Goal: Navigation & Orientation: Understand site structure

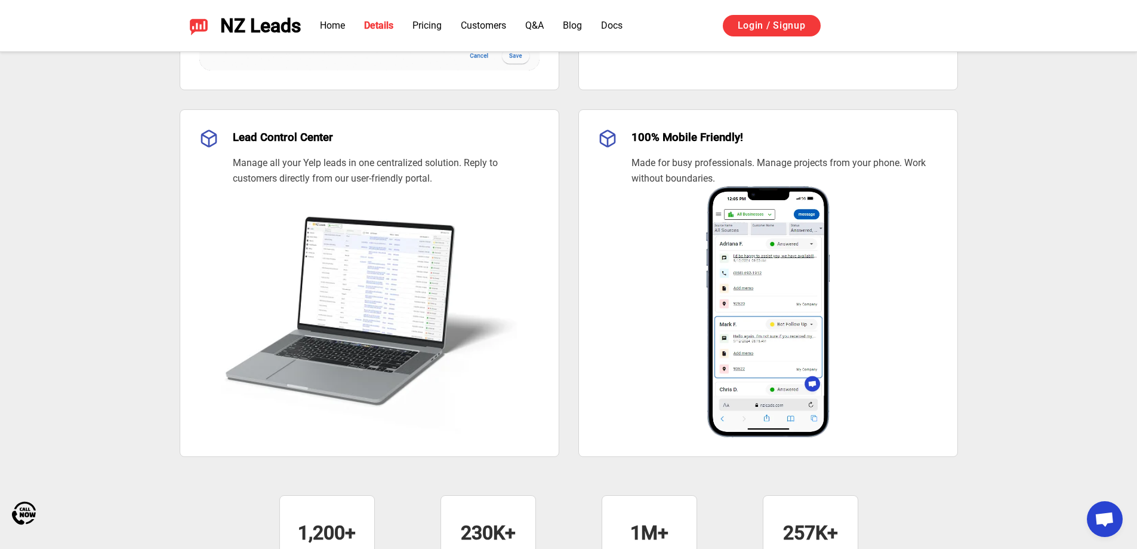
scroll to position [1254, 0]
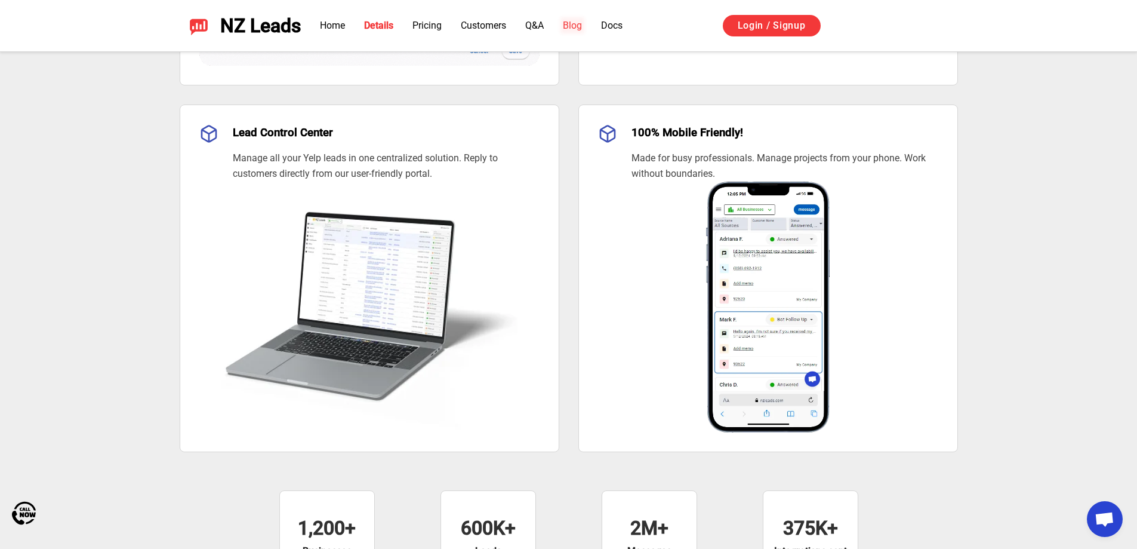
click at [571, 22] on link "Blog" at bounding box center [572, 25] width 19 height 11
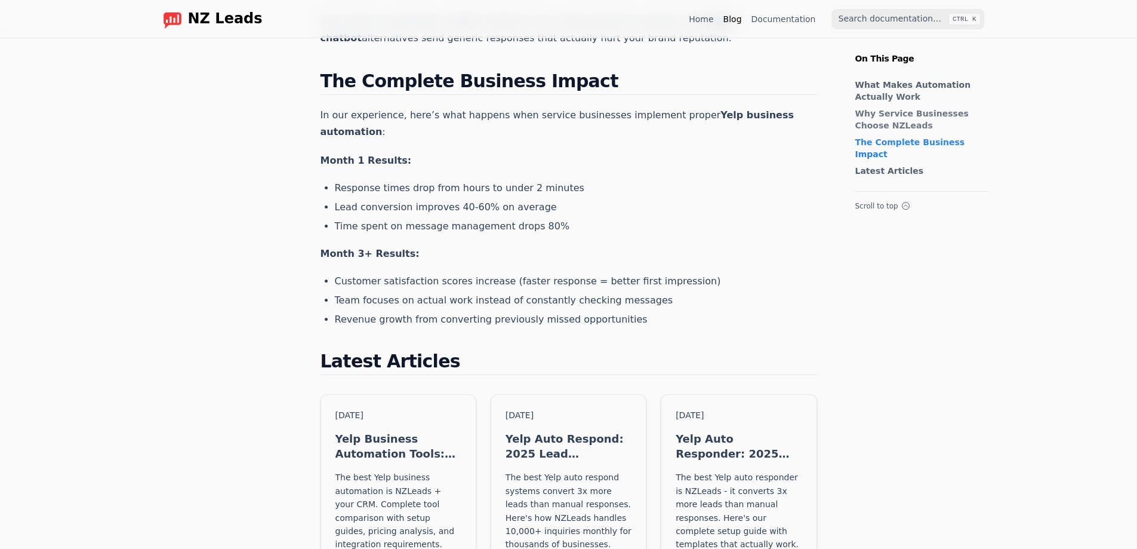
scroll to position [1075, 0]
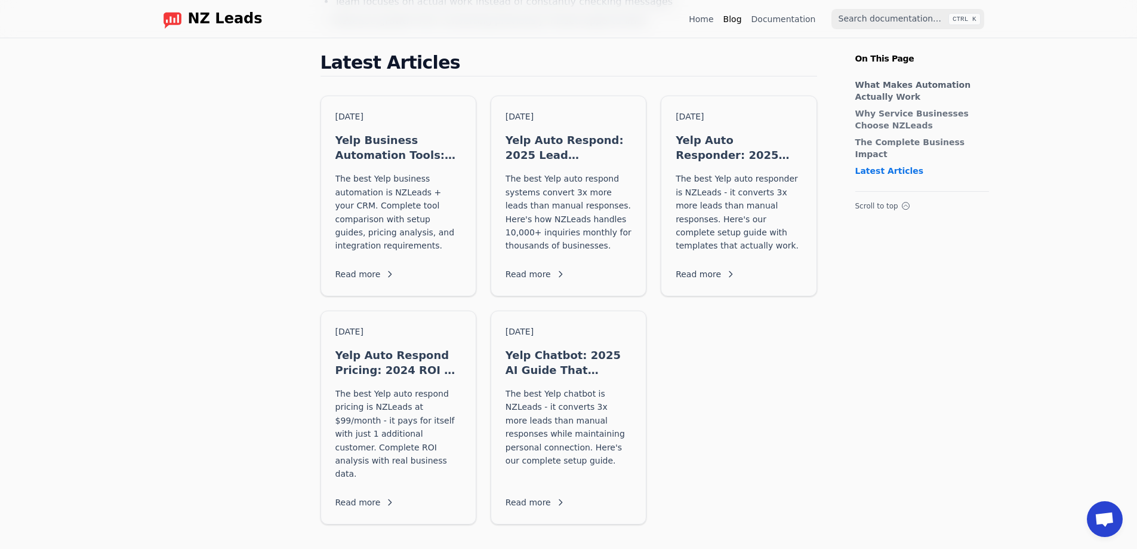
click at [799, 21] on link "Documentation" at bounding box center [784, 19] width 64 height 12
